Goal: Task Accomplishment & Management: Complete application form

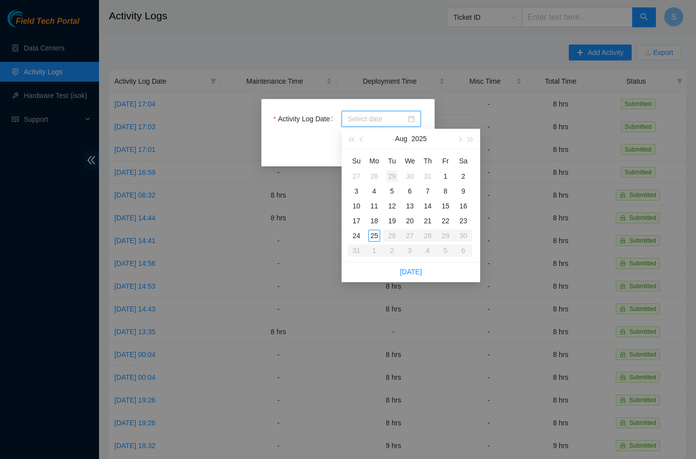
type input "[DATE]"
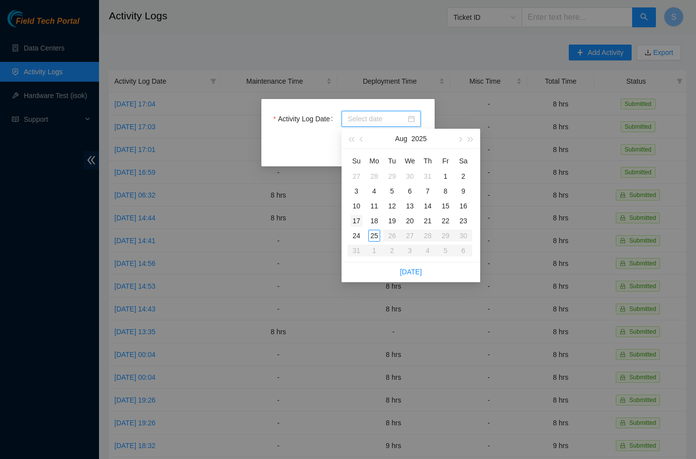
type input "[DATE]"
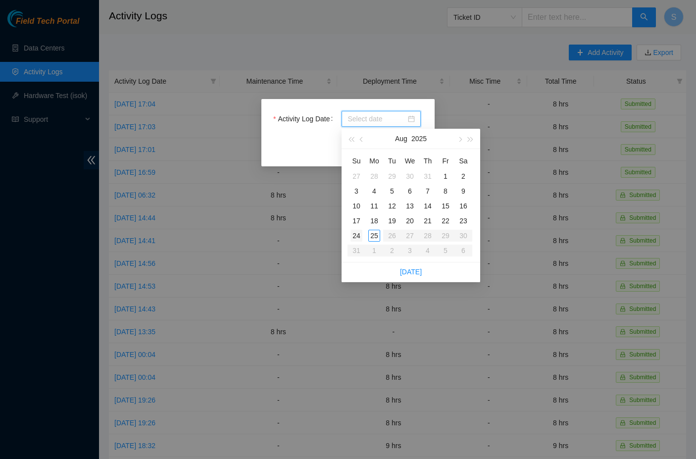
type input "[DATE]"
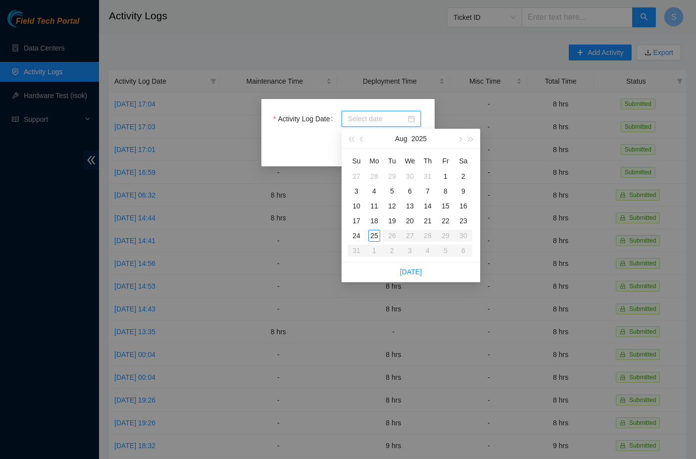
type input "[DATE]"
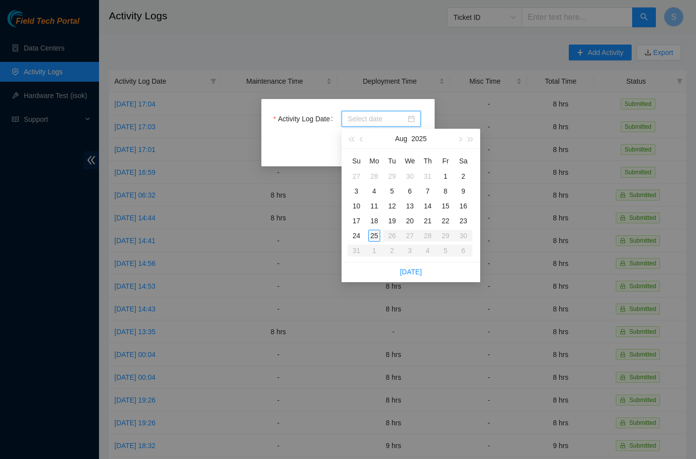
type input "[DATE]"
click at [378, 235] on div "25" at bounding box center [374, 236] width 12 height 12
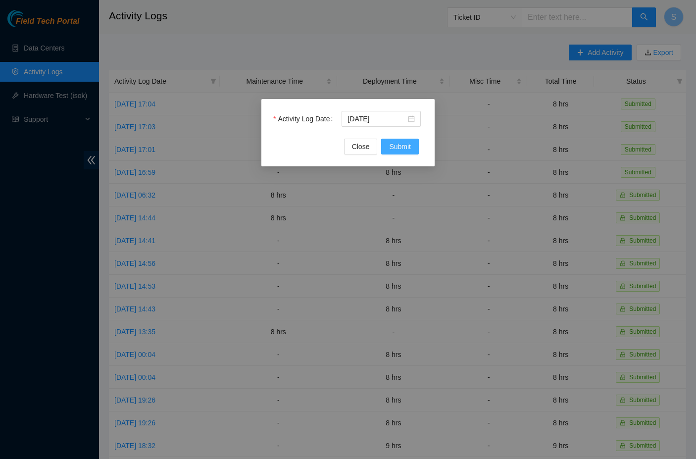
click at [400, 146] on span "Submit" at bounding box center [400, 146] width 22 height 11
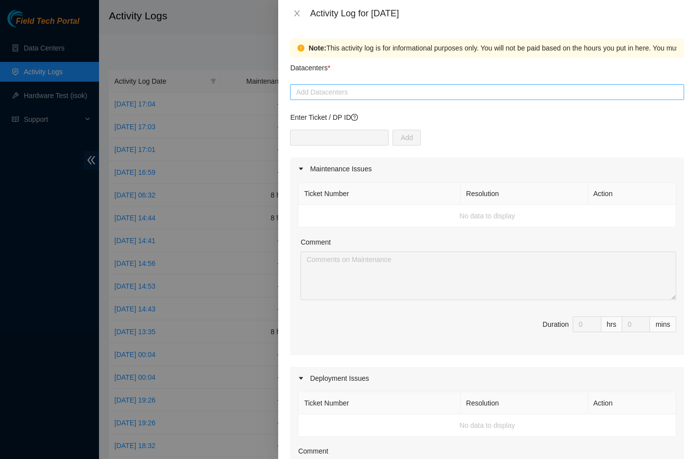
click at [389, 95] on div at bounding box center [487, 92] width 389 height 12
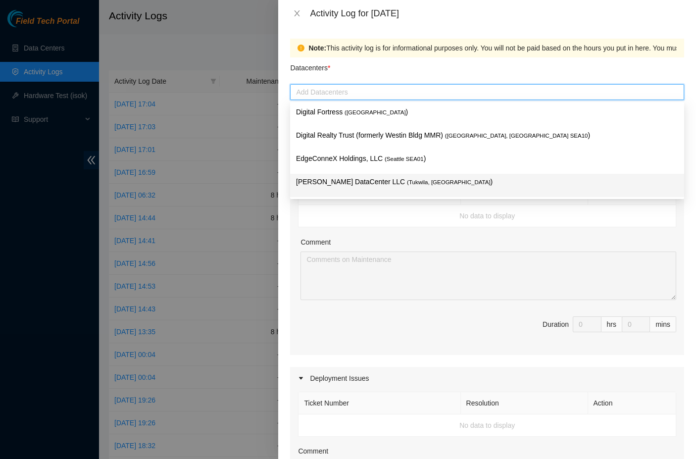
click at [407, 179] on span "( [GEOGRAPHIC_DATA], [GEOGRAPHIC_DATA]" at bounding box center [449, 182] width 84 height 6
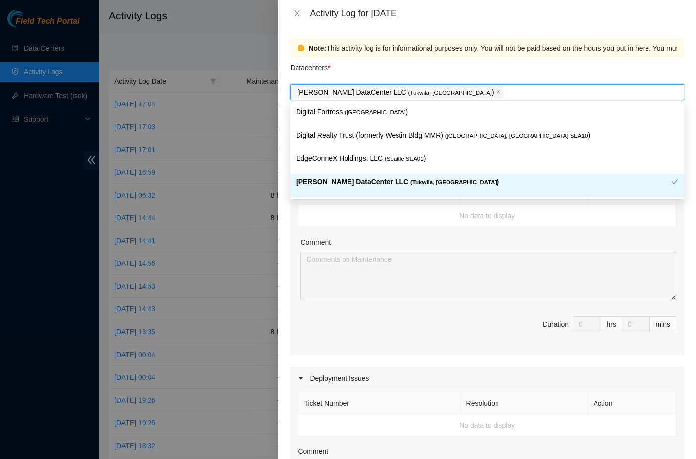
click at [320, 190] on div "[PERSON_NAME] DataCenter LLC ( [GEOGRAPHIC_DATA], [GEOGRAPHIC_DATA] )" at bounding box center [483, 185] width 375 height 18
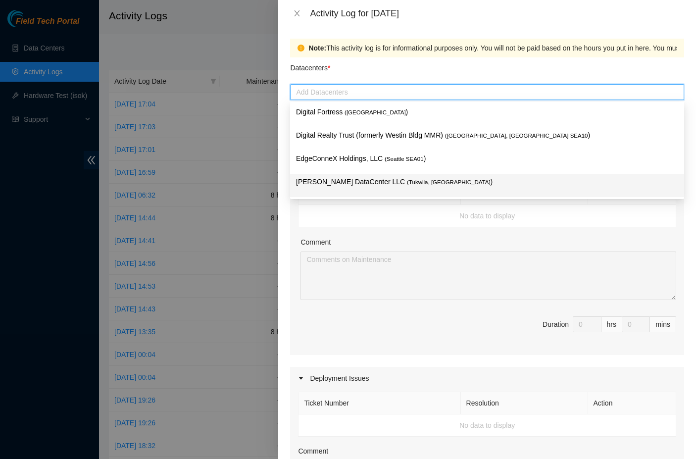
click at [353, 236] on div "Ticket Number Resolution Action No data to display Comment Duration 0 hrs 0 mins" at bounding box center [487, 267] width 394 height 175
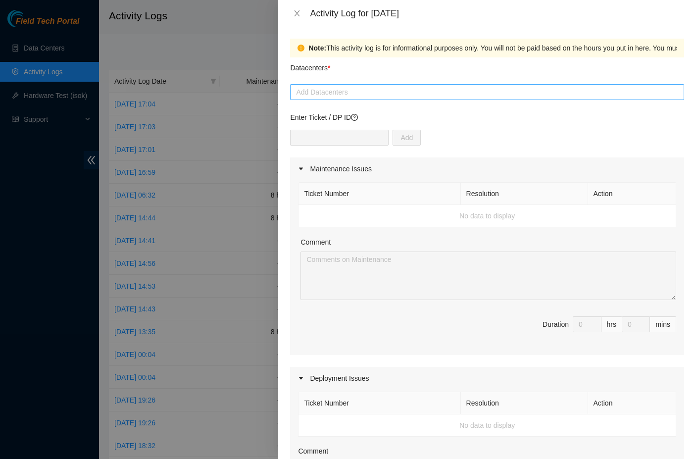
click at [331, 96] on div at bounding box center [487, 92] width 389 height 12
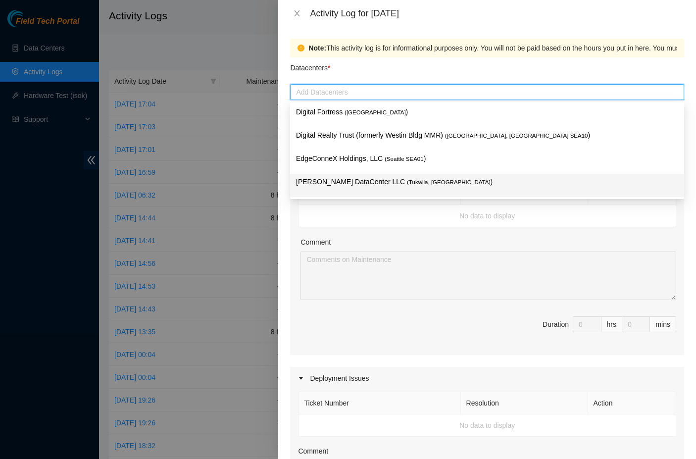
click at [337, 178] on p "[PERSON_NAME] DataCenter LLC ( [GEOGRAPHIC_DATA], [GEOGRAPHIC_DATA] )" at bounding box center [487, 181] width 382 height 11
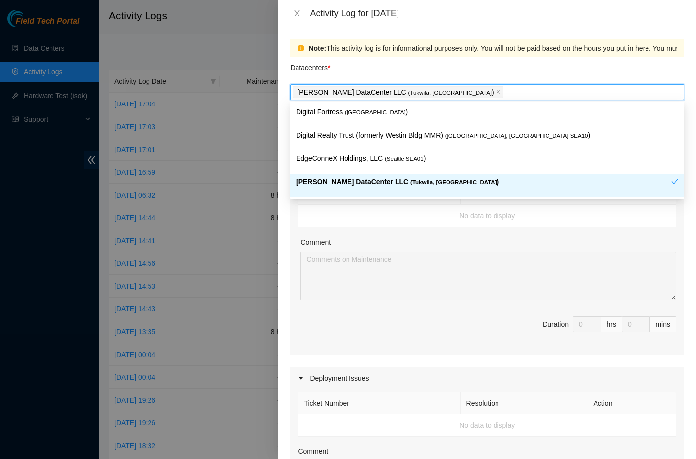
click at [286, 233] on div "Note: This activity log is for informational purposes only. You will not be pai…" at bounding box center [487, 243] width 418 height 432
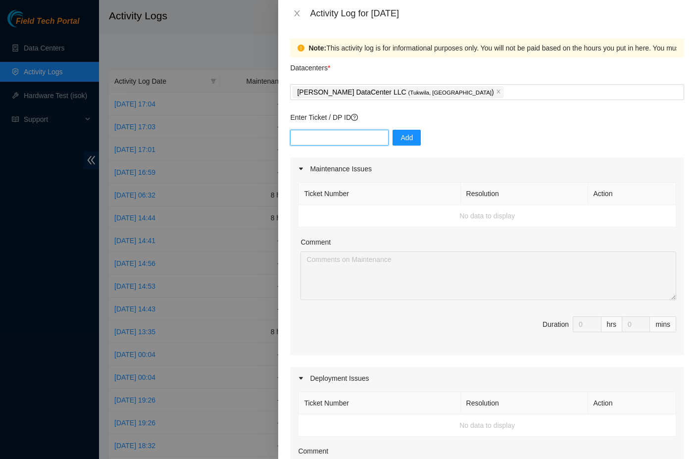
click at [340, 143] on input "text" at bounding box center [339, 138] width 99 height 16
type input "DP77025"
click at [409, 148] on div "DP77025 Add" at bounding box center [487, 144] width 394 height 28
click at [409, 136] on span "Add" at bounding box center [406, 137] width 12 height 11
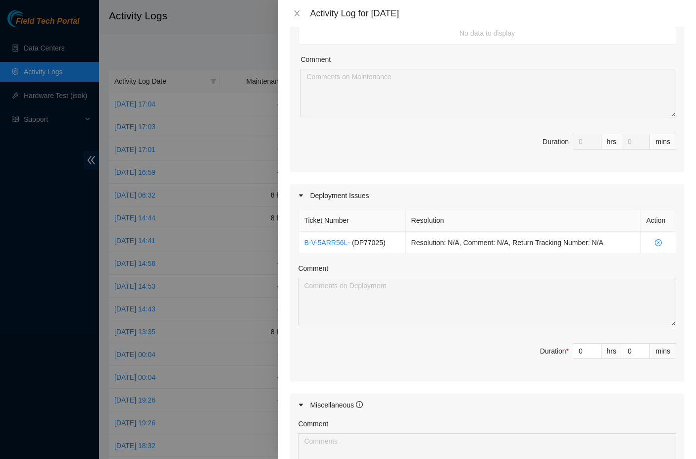
scroll to position [226, 0]
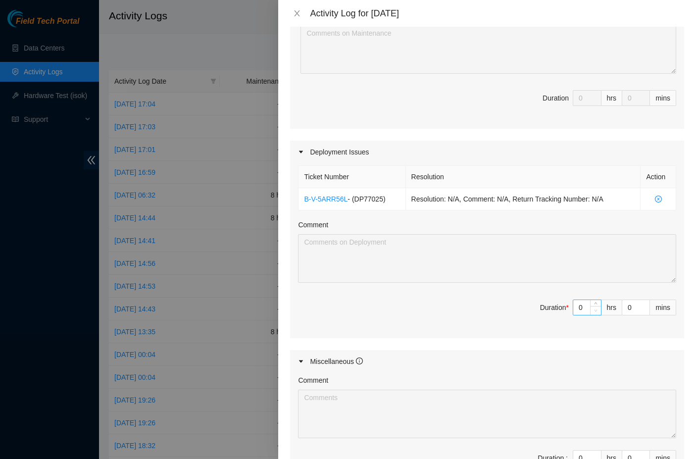
click at [591, 312] on span "Decrease Value" at bounding box center [595, 310] width 11 height 9
click at [584, 308] on input "0" at bounding box center [587, 307] width 28 height 15
type input "8"
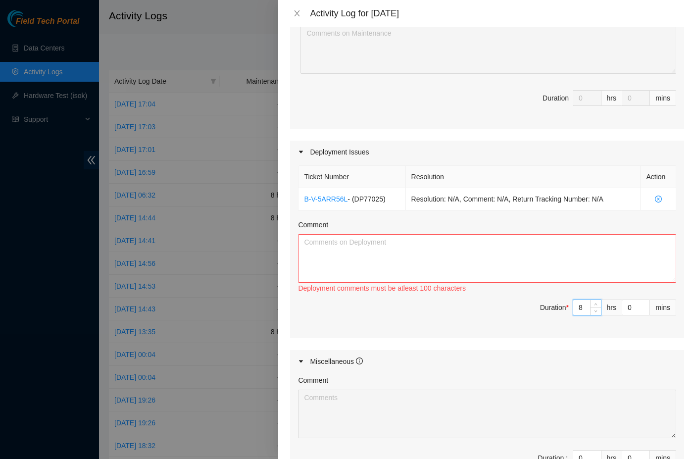
type input "8"
click at [516, 258] on textarea "Comment" at bounding box center [487, 258] width 378 height 49
type textarea "`"
type textarea "1. Completely finished racking & cabling"
